Goal: Navigation & Orientation: Find specific page/section

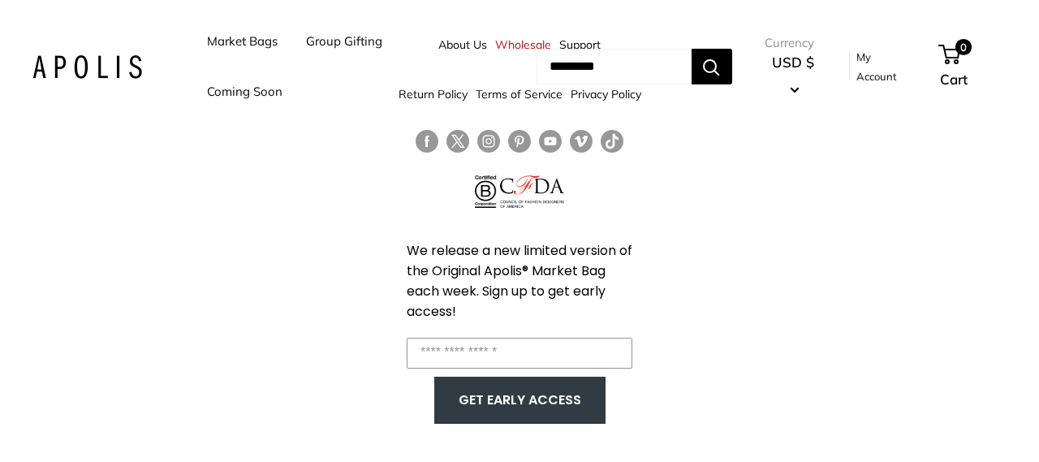
click at [244, 45] on link "Market Bags" at bounding box center [242, 41] width 71 height 23
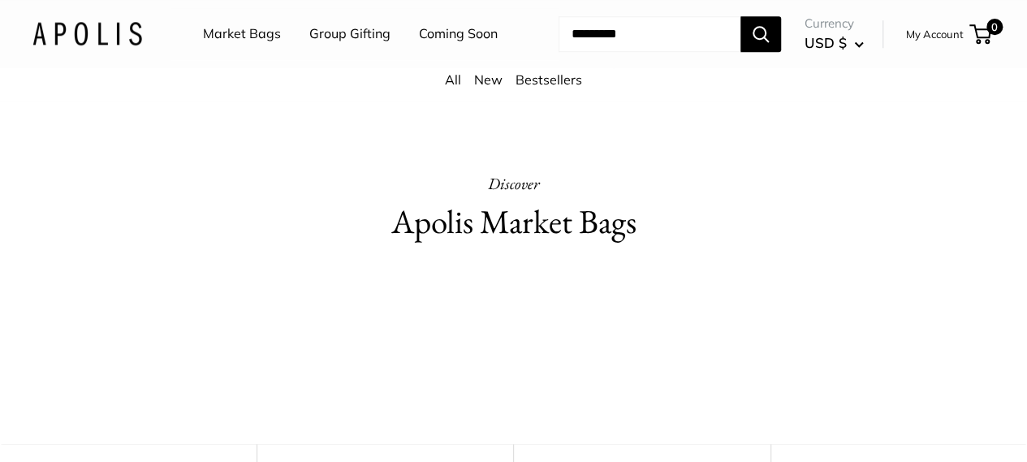
scroll to position [650, 0]
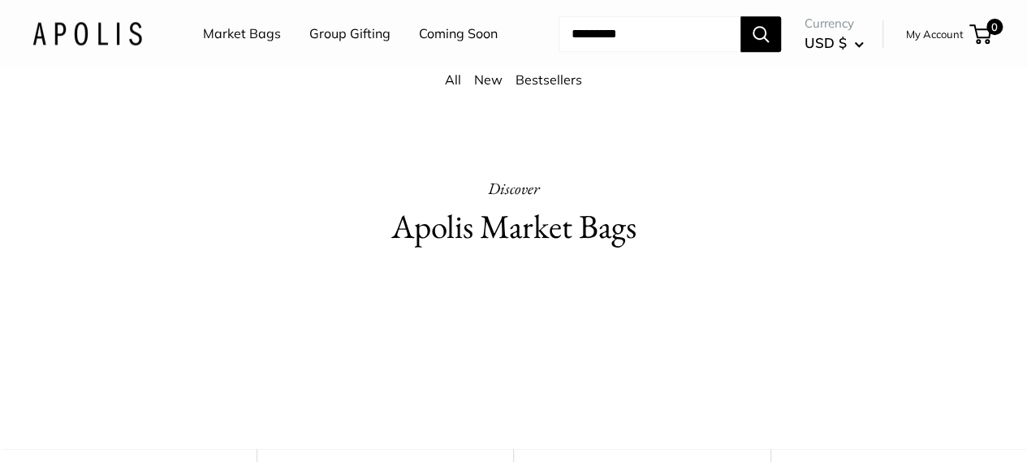
click at [490, 241] on h2 "Apolis Market Bags" at bounding box center [514, 227] width 482 height 48
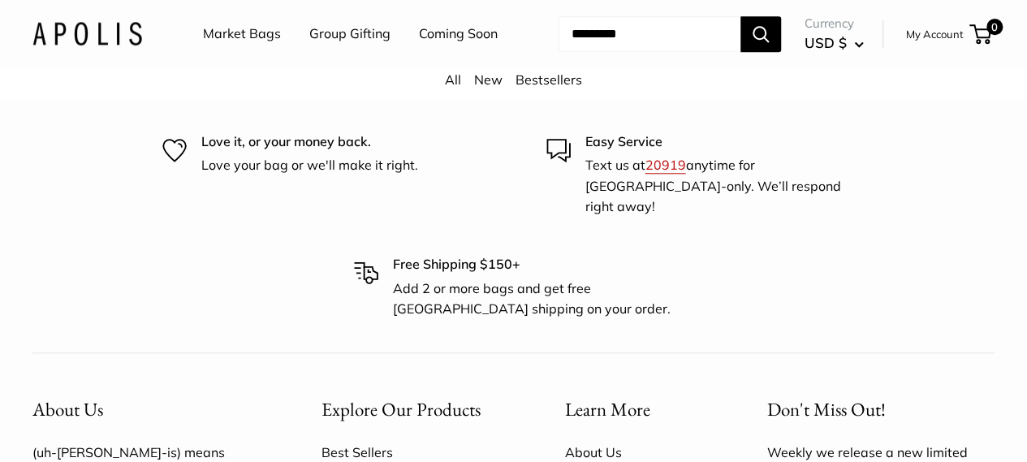
scroll to position [3816, 0]
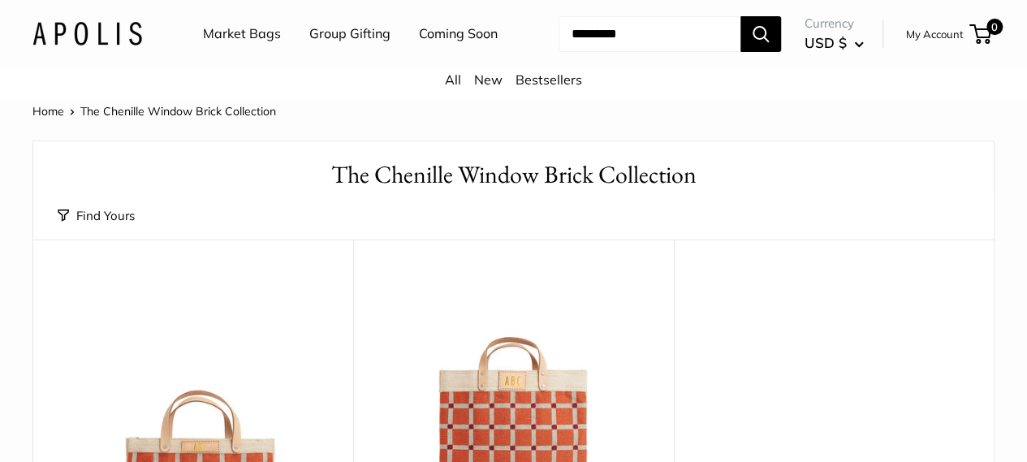
click at [419, 46] on link "Coming Soon" at bounding box center [458, 34] width 79 height 24
click at [238, 37] on link "Market Bags" at bounding box center [242, 34] width 78 height 24
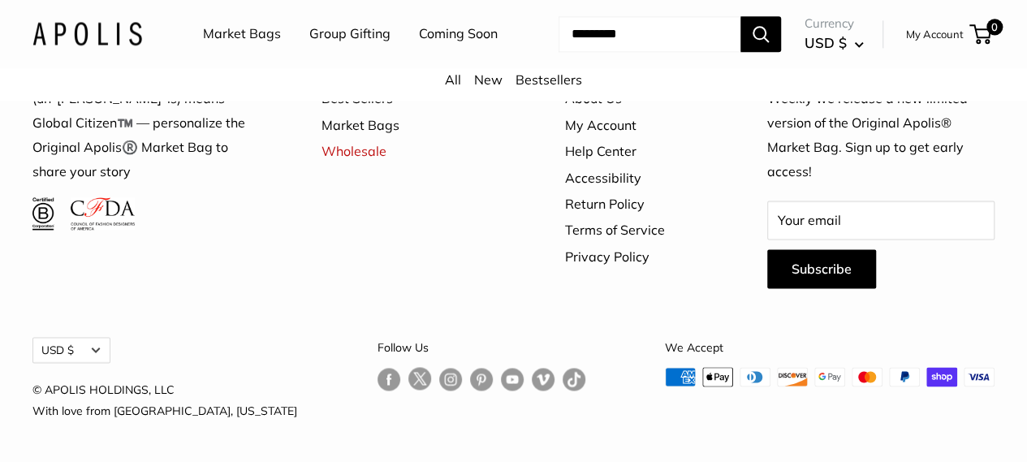
scroll to position [4385, 0]
click at [602, 111] on link "About Us" at bounding box center [637, 98] width 145 height 26
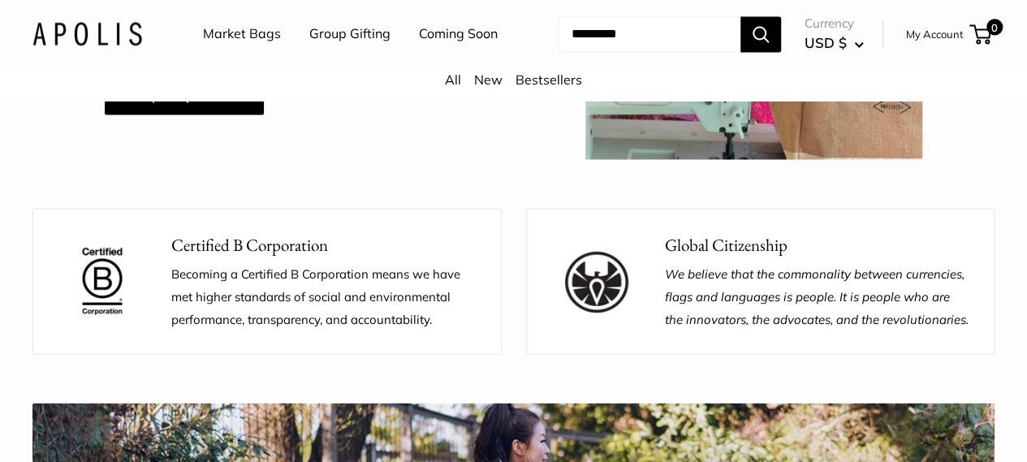
scroll to position [1462, 0]
